Goal: Task Accomplishment & Management: Manage account settings

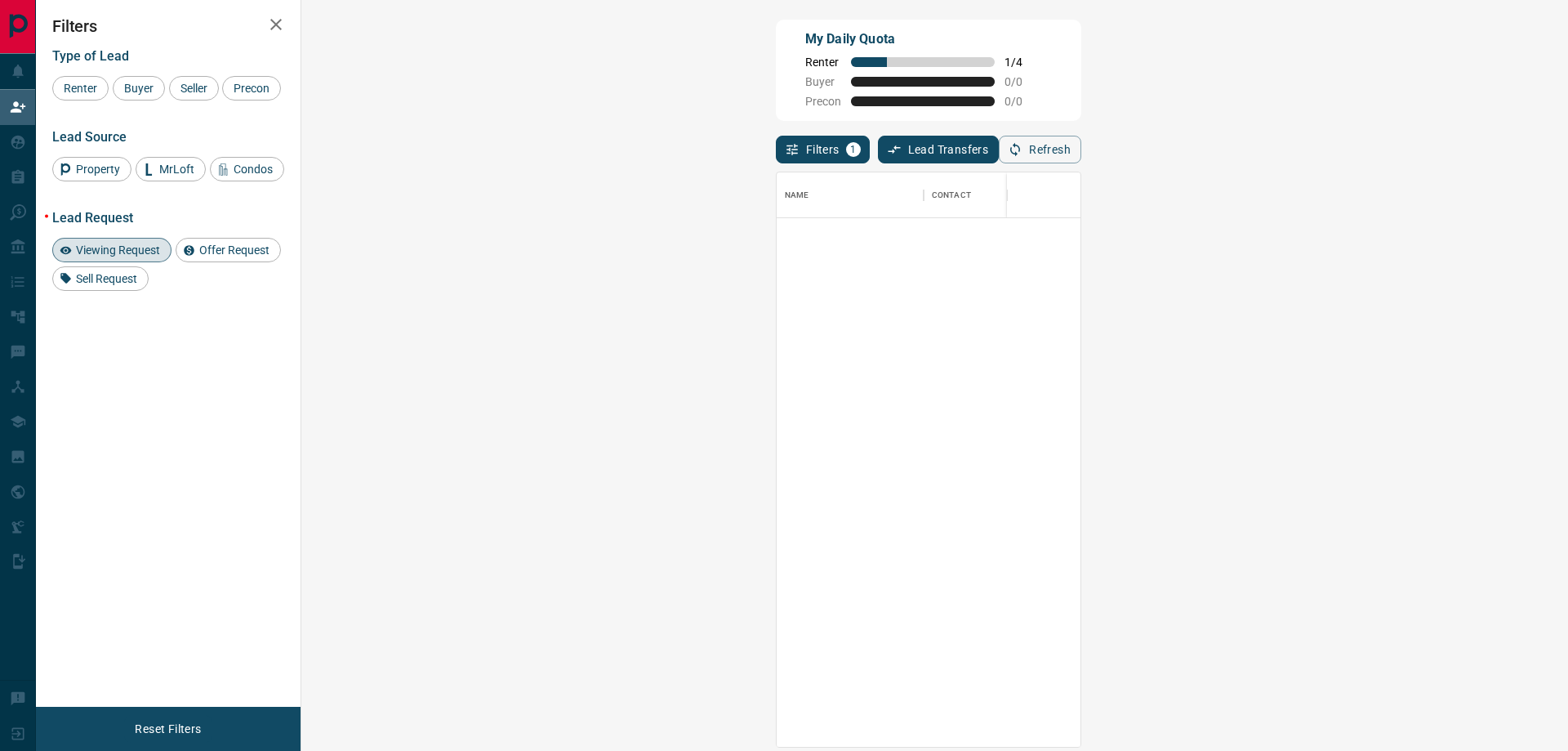
scroll to position [562, 1219]
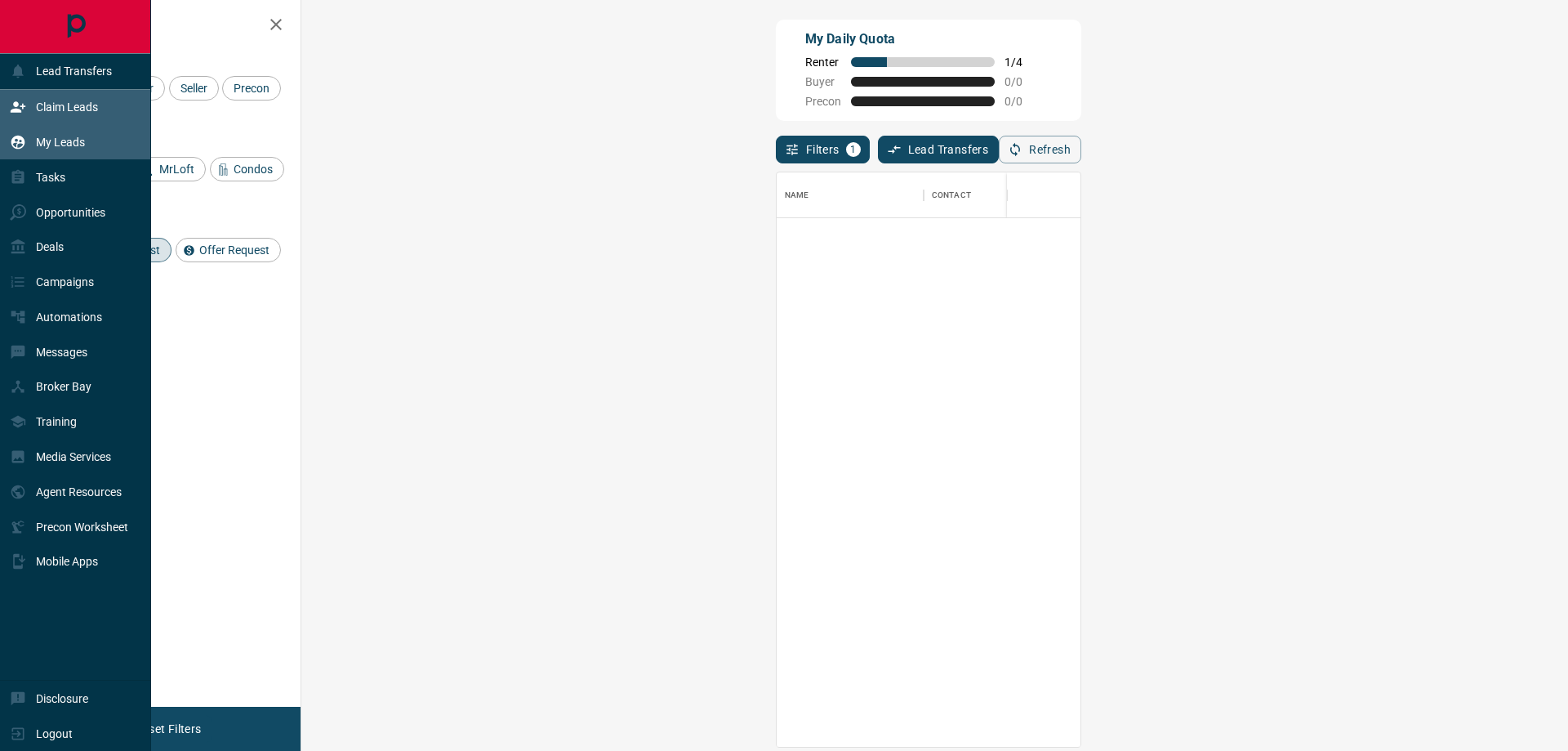
click at [63, 132] on div "My Leads" at bounding box center [47, 142] width 75 height 27
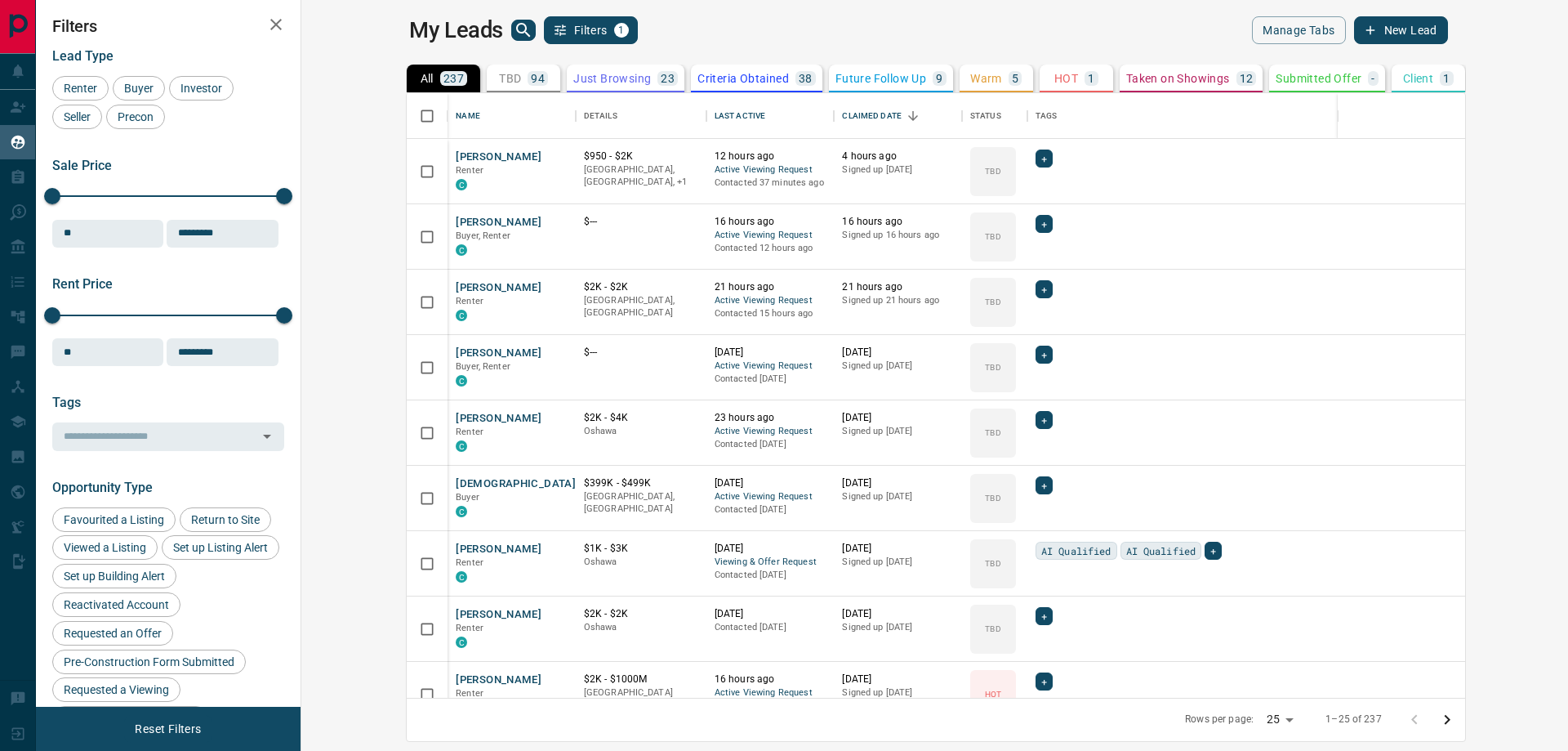
scroll to position [592, 1247]
click at [455, 225] on button "[PERSON_NAME]" at bounding box center [498, 223] width 86 height 16
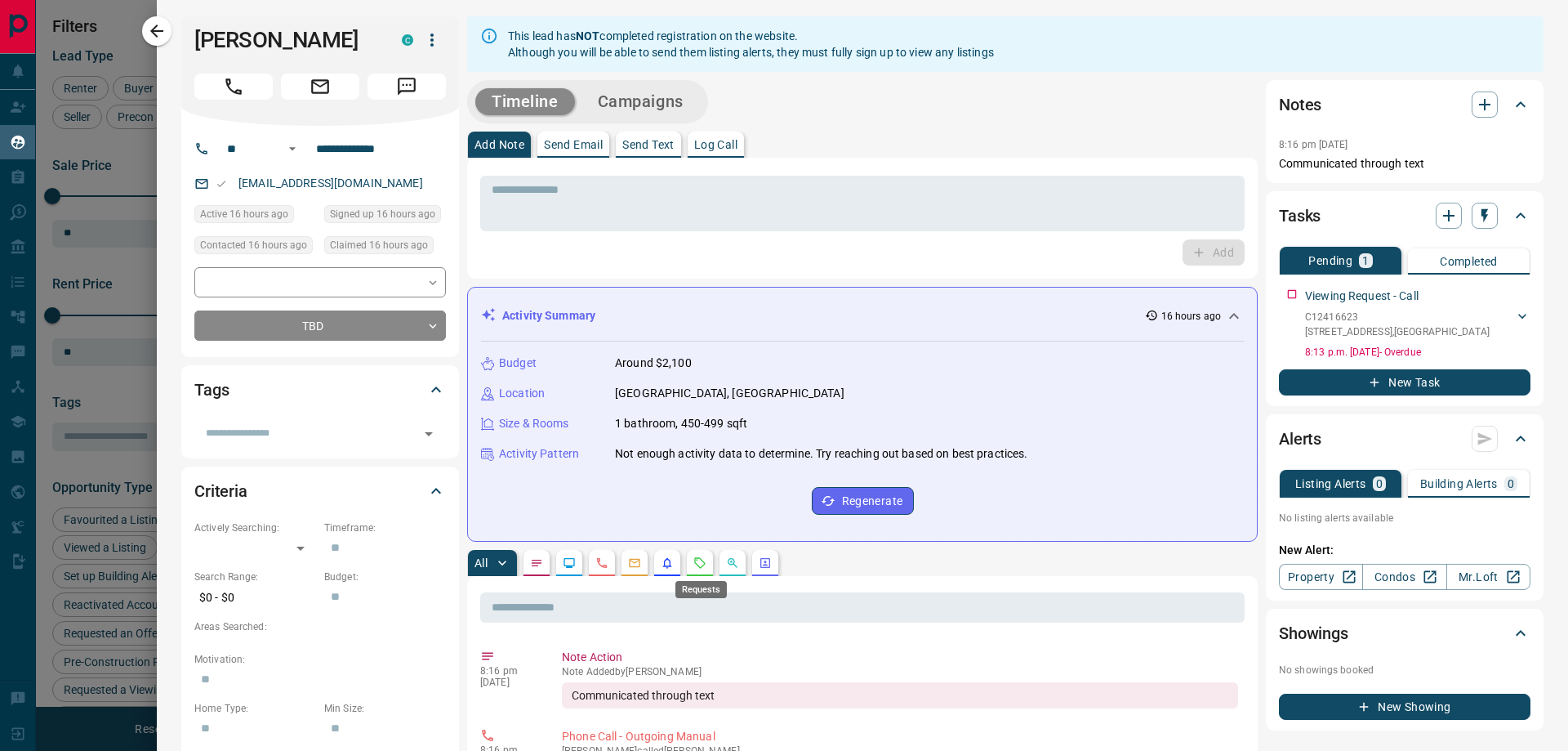
click at [697, 559] on icon "Requests" at bounding box center [700, 562] width 13 height 13
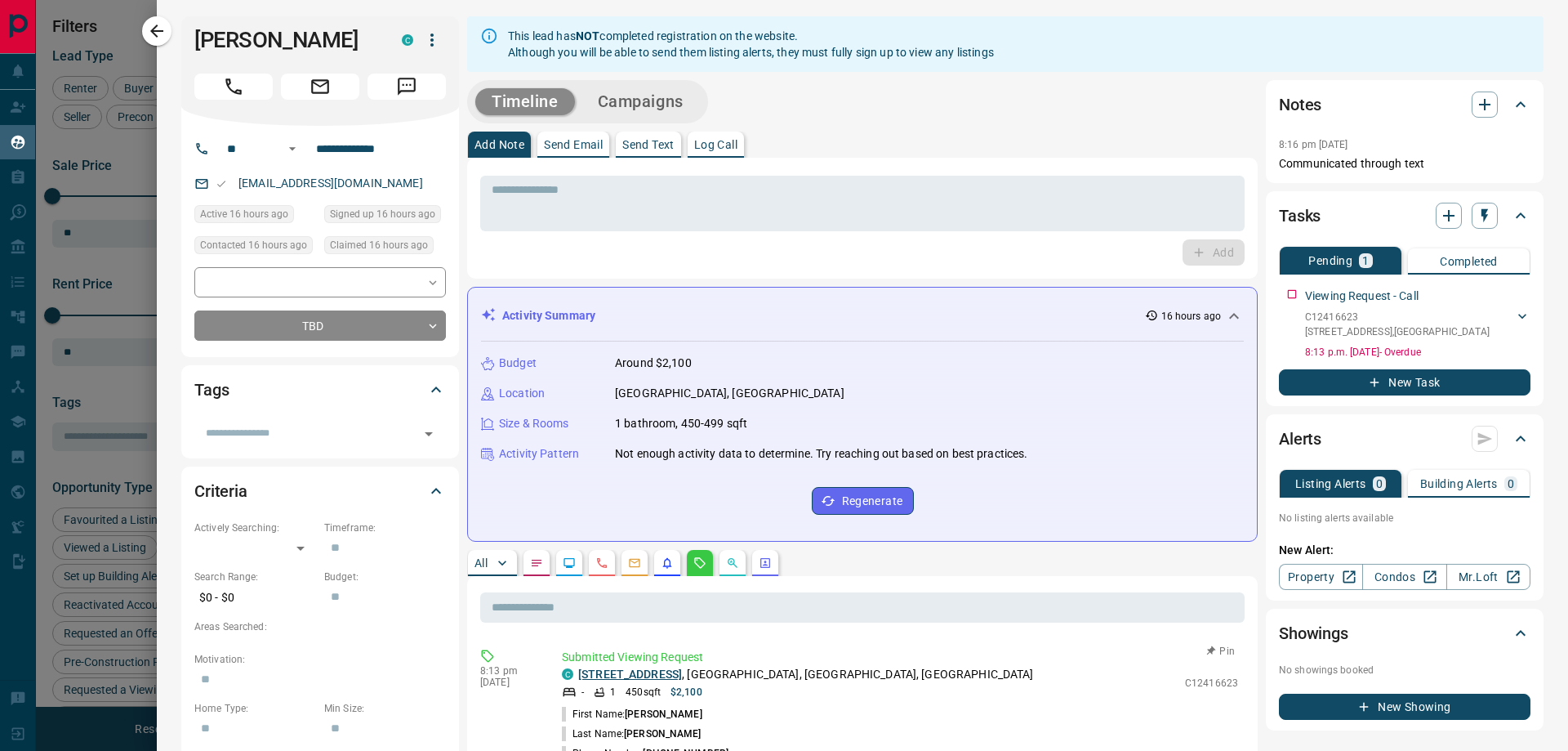
click at [631, 675] on link "[STREET_ADDRESS]" at bounding box center [629, 674] width 103 height 13
drag, startPoint x: 203, startPoint y: 39, endPoint x: 333, endPoint y: 34, distance: 130.1
click at [333, 34] on h1 "[PERSON_NAME]" at bounding box center [286, 40] width 183 height 26
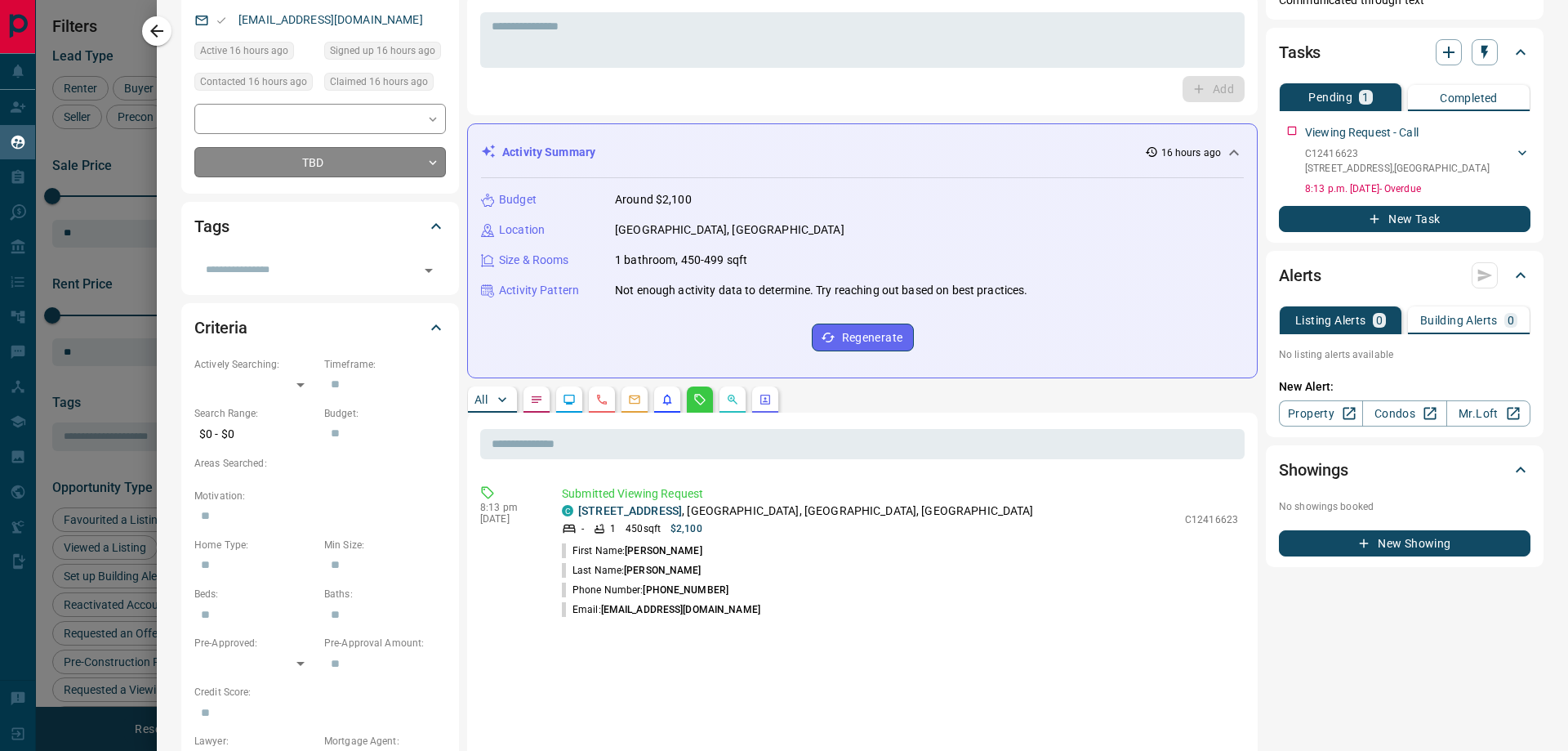
scroll to position [0, 0]
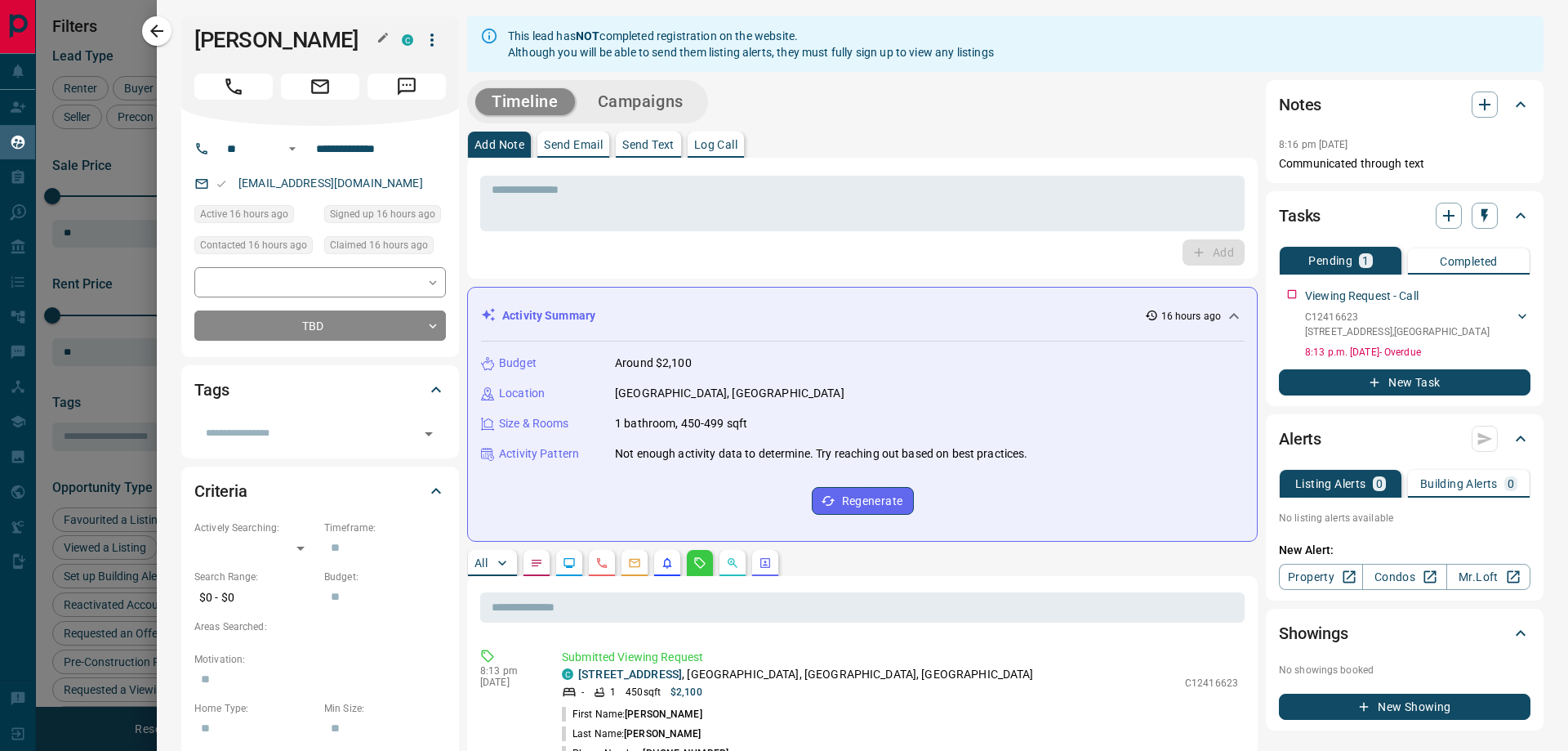
drag, startPoint x: 200, startPoint y: 39, endPoint x: 335, endPoint y: 47, distance: 135.2
click at [335, 47] on h1 "[PERSON_NAME]" at bounding box center [286, 40] width 183 height 26
copy h1 "[PERSON_NAME]"
